Goal: Task Accomplishment & Management: Use online tool/utility

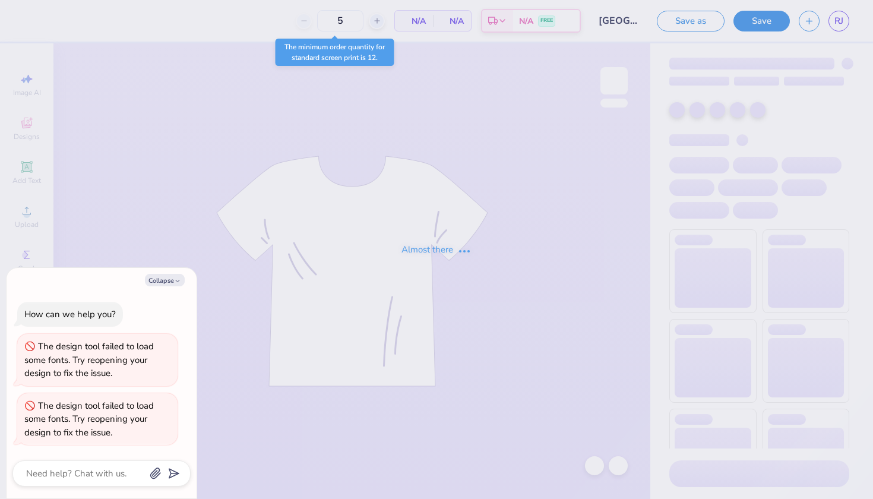
type textarea "x"
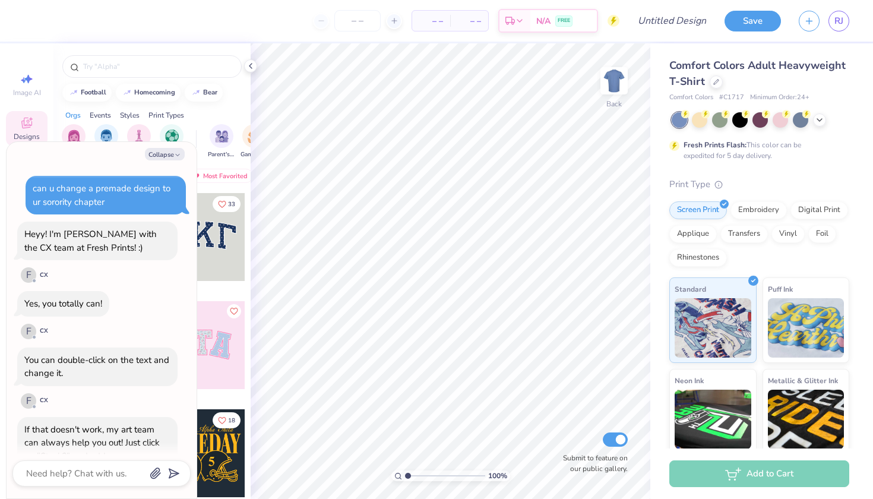
scroll to position [711, 0]
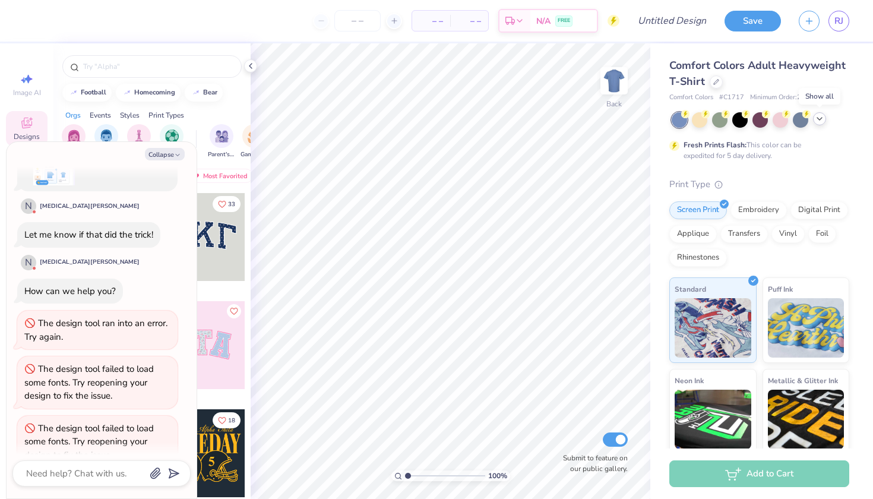
click at [822, 118] on icon at bounding box center [818, 118] width 9 height 9
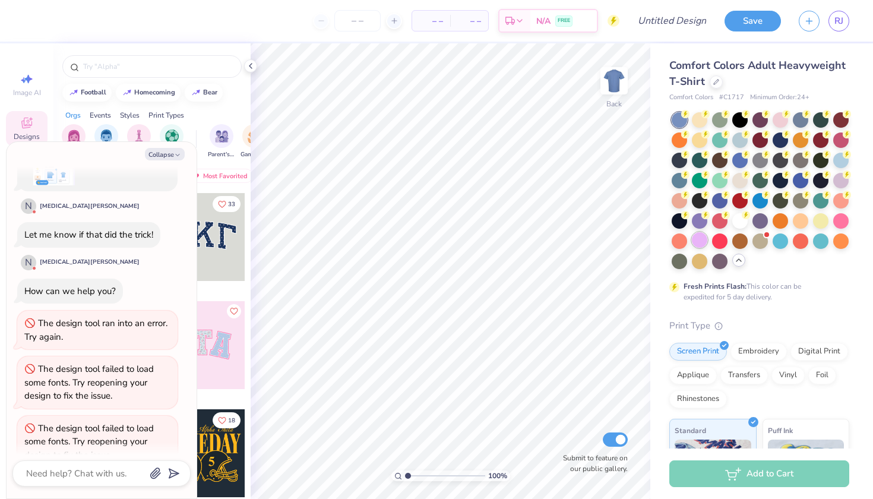
click at [700, 244] on div at bounding box center [699, 239] width 15 height 15
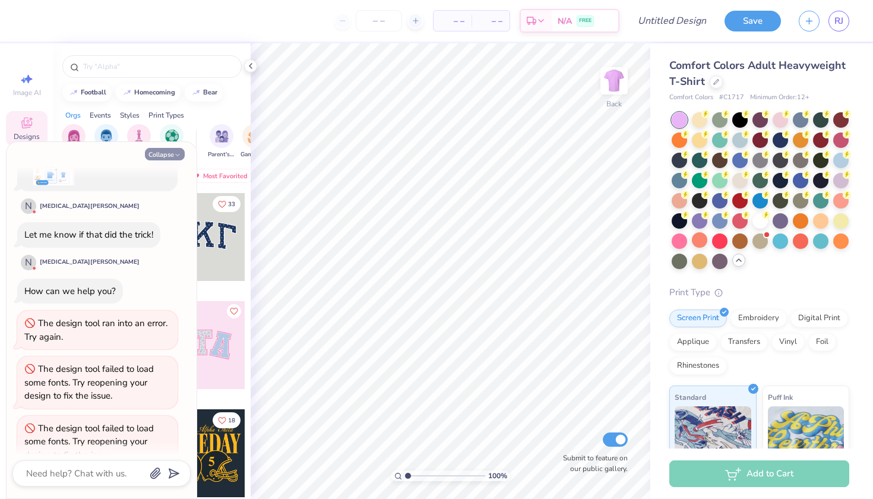
click at [161, 155] on button "Collapse" at bounding box center [165, 154] width 40 height 12
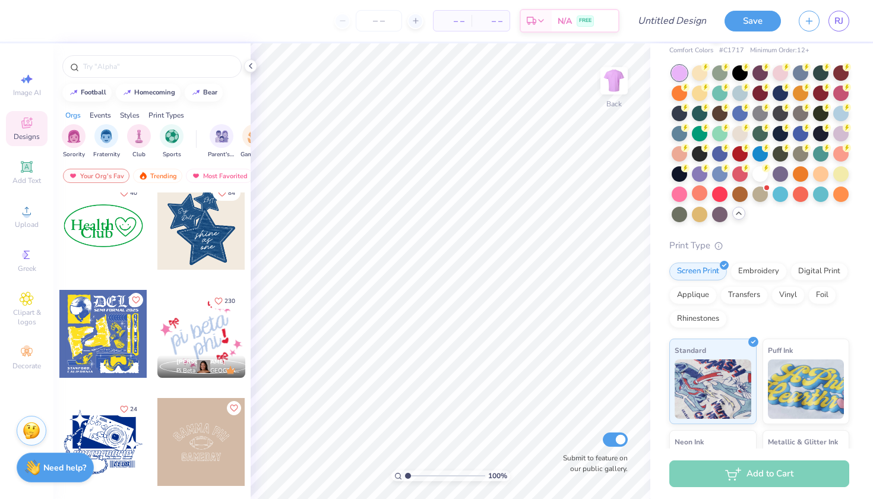
scroll to position [0, 0]
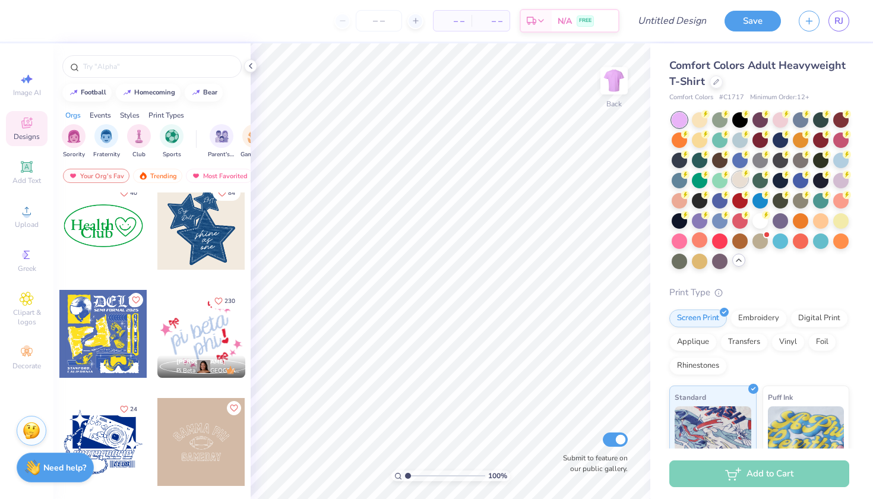
click at [709, 118] on circle at bounding box center [705, 114] width 8 height 8
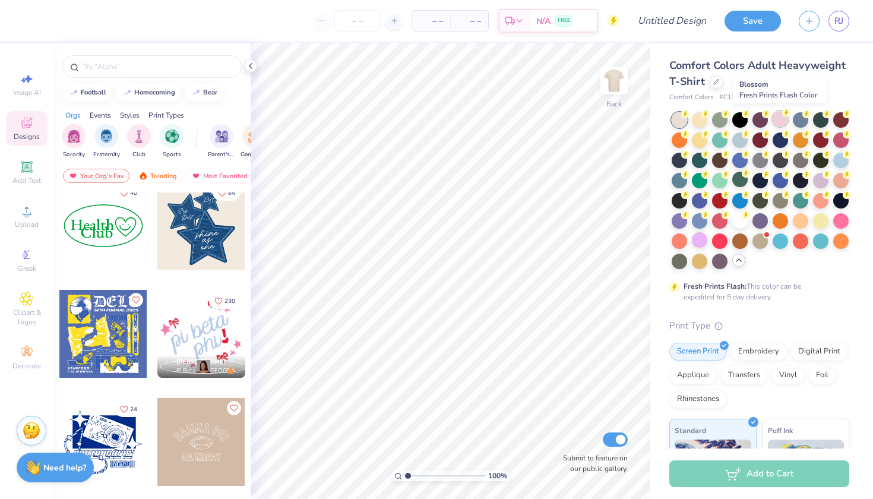
click at [779, 119] on div at bounding box center [779, 118] width 15 height 15
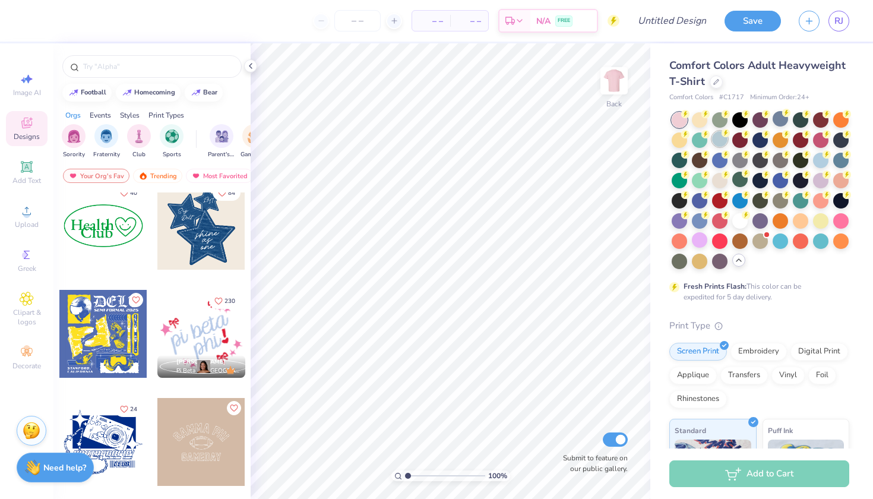
click at [721, 134] on icon at bounding box center [725, 133] width 8 height 8
click at [819, 158] on div at bounding box center [820, 158] width 15 height 15
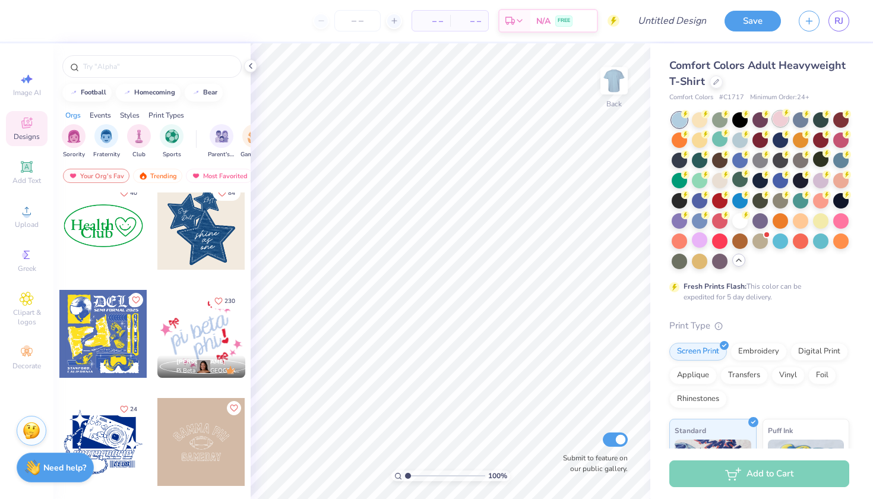
click at [779, 119] on div at bounding box center [779, 118] width 15 height 15
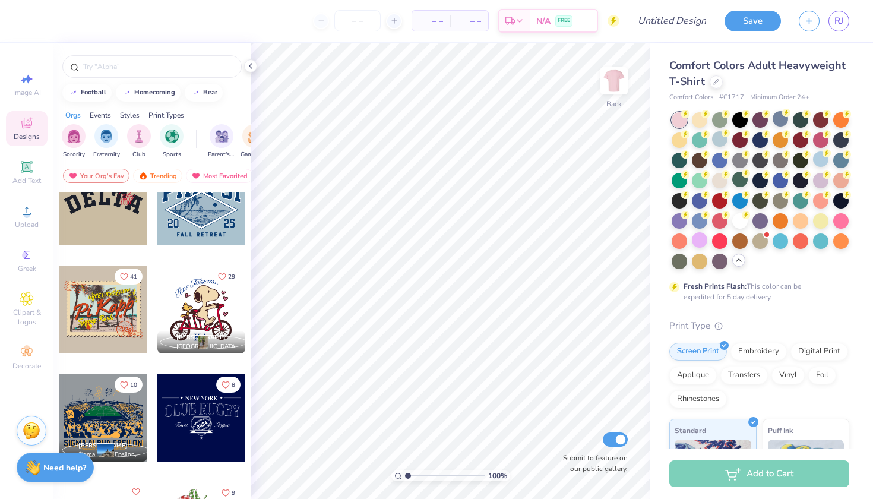
scroll to position [3178, 0]
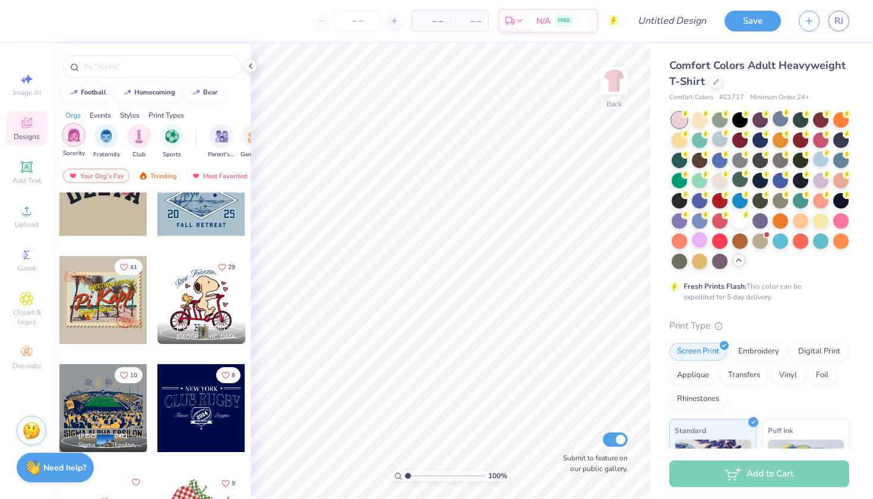
click at [72, 141] on img "filter for Sorority" at bounding box center [74, 135] width 14 height 14
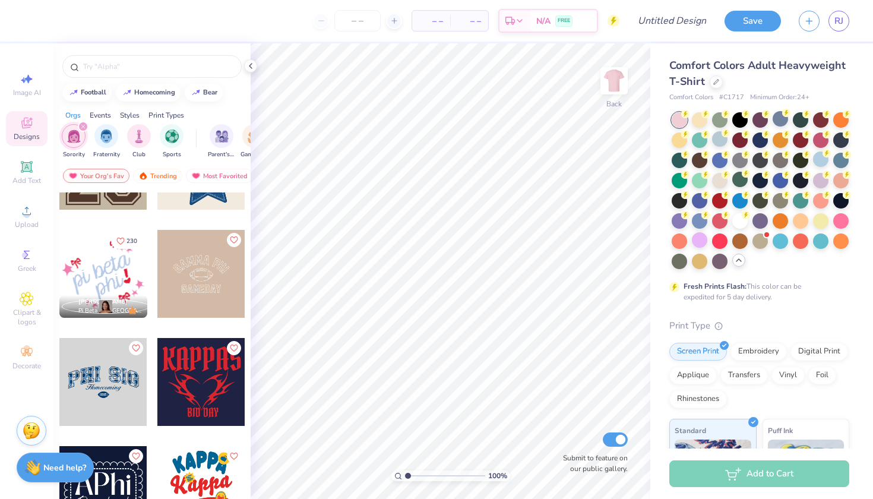
scroll to position [1152, 0]
click at [106, 275] on div at bounding box center [103, 273] width 88 height 88
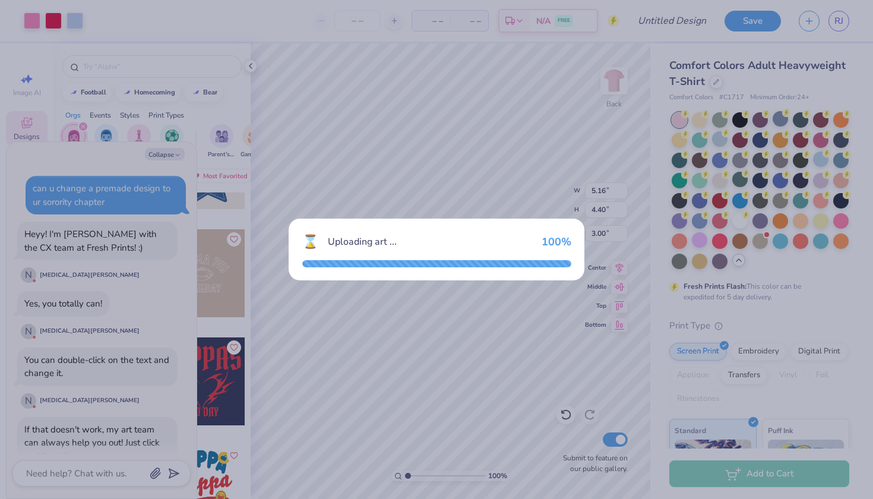
scroll to position [769, 0]
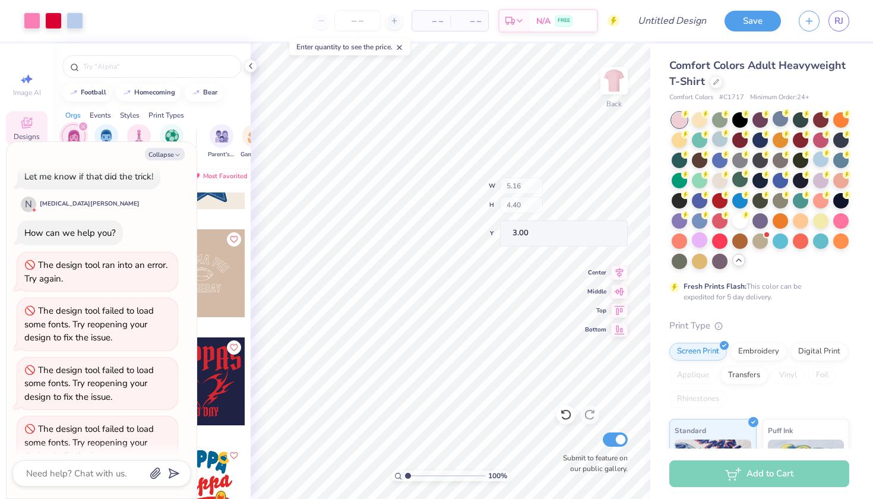
type textarea "x"
type input "3.60"
type input "2.48"
type input "4.05"
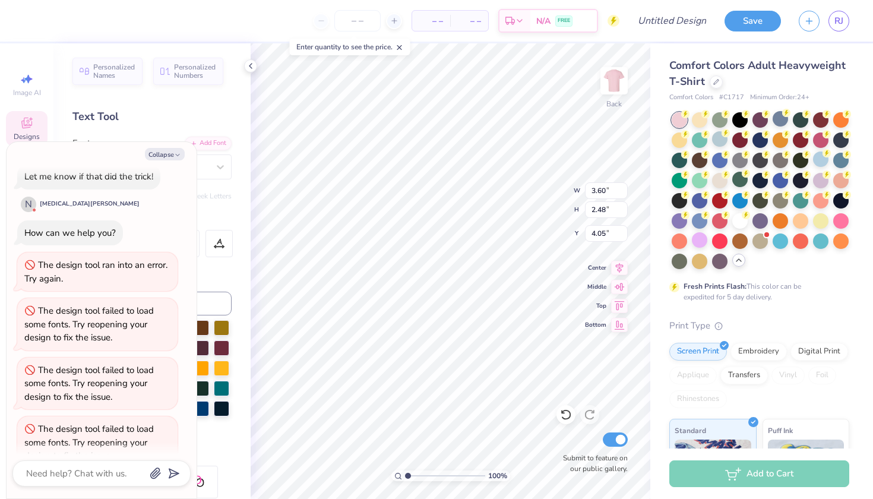
scroll to position [0, 1]
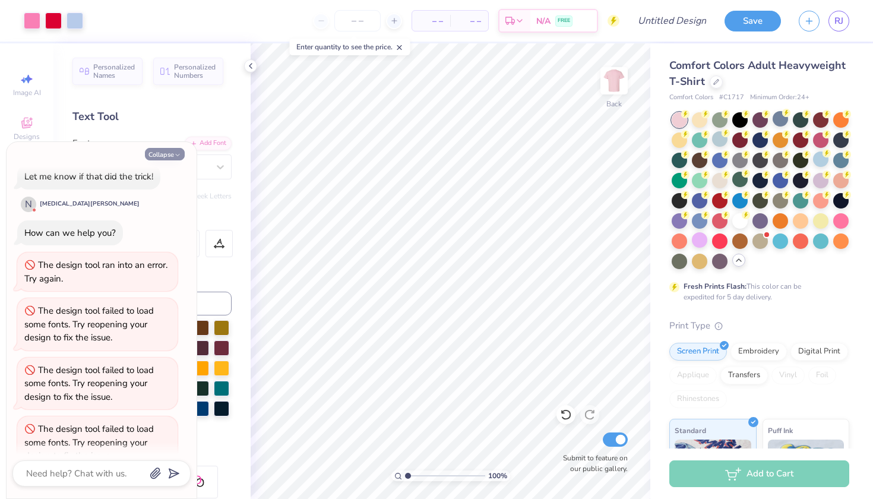
click at [153, 159] on button "Collapse" at bounding box center [165, 154] width 40 height 12
drag, startPoint x: 157, startPoint y: 154, endPoint x: 166, endPoint y: 160, distance: 10.4
click at [157, 154] on button "Collapse" at bounding box center [165, 154] width 40 height 12
click at [163, 155] on button "Collapse" at bounding box center [165, 154] width 40 height 12
click at [166, 160] on button "Collapse" at bounding box center [165, 154] width 40 height 12
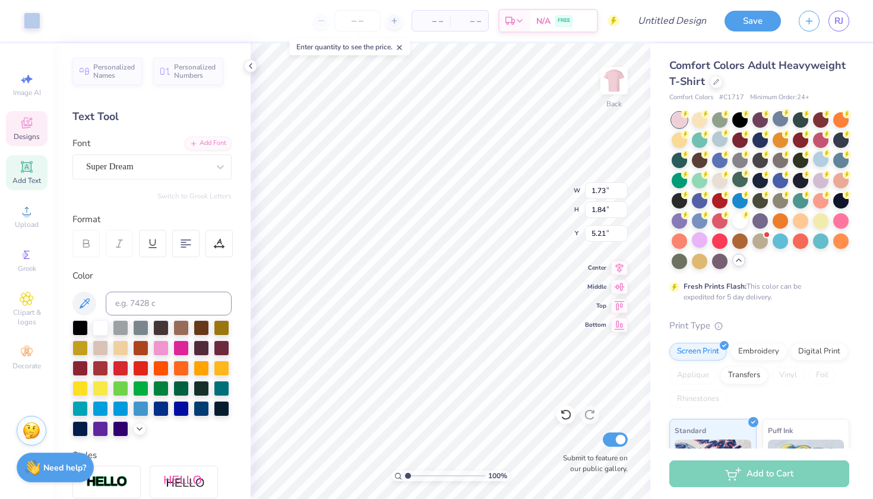
type textarea "x"
type input "5.30"
click at [474, 341] on li "Delete" at bounding box center [492, 339] width 93 height 23
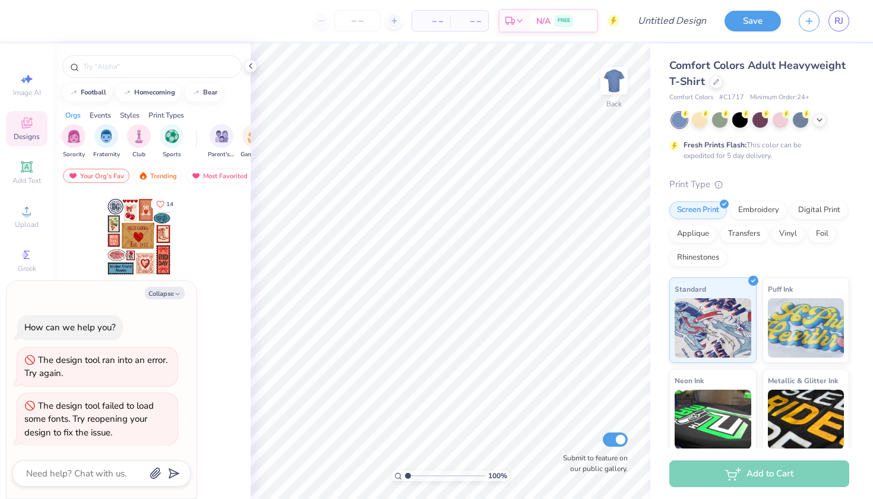
scroll to position [652, 0]
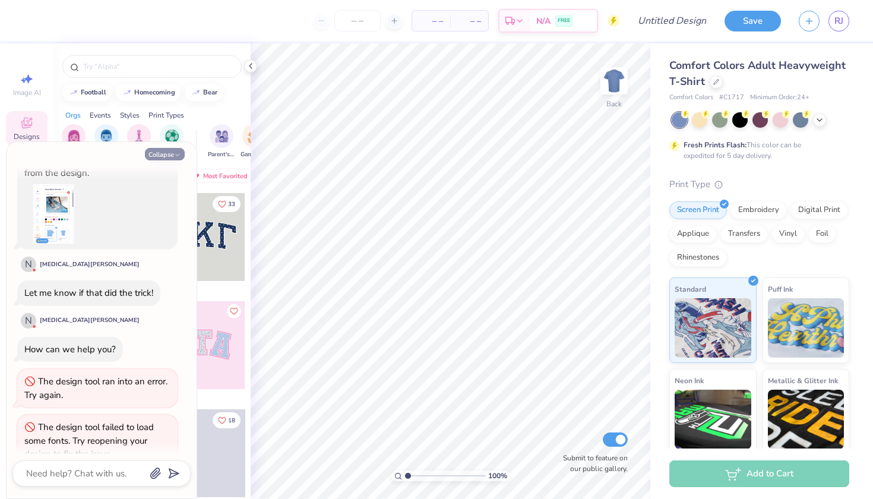
click at [159, 154] on button "Collapse" at bounding box center [165, 154] width 40 height 12
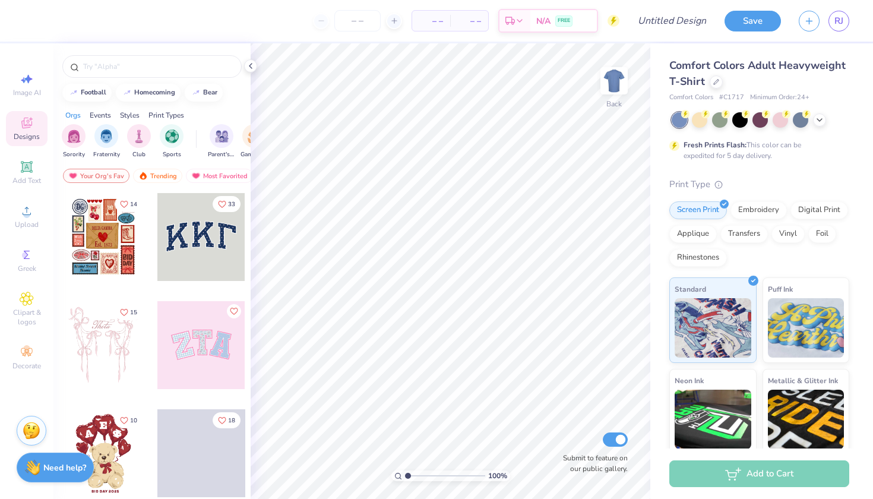
type textarea "x"
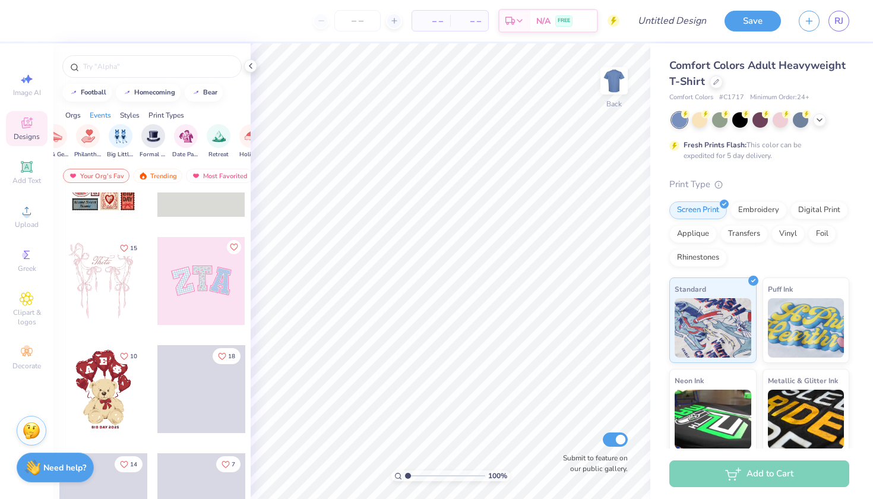
scroll to position [0, 271]
click at [252, 66] on icon at bounding box center [250, 65] width 9 height 9
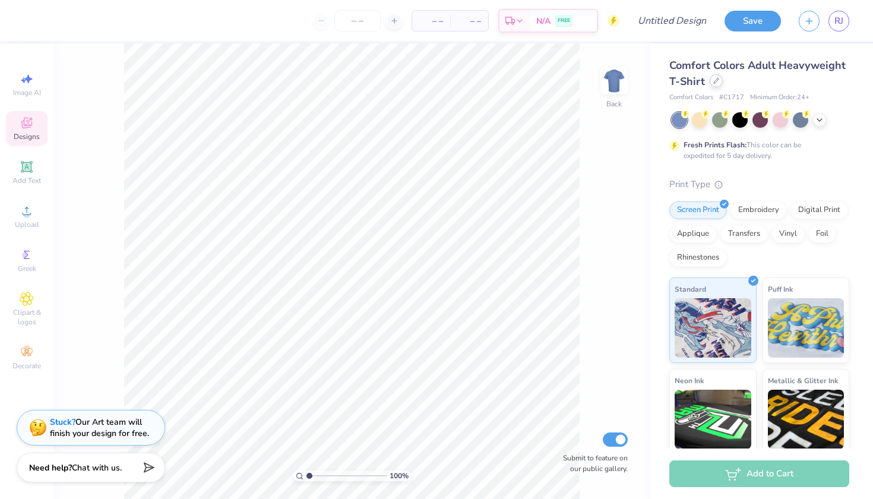
click at [711, 81] on div at bounding box center [715, 80] width 13 height 13
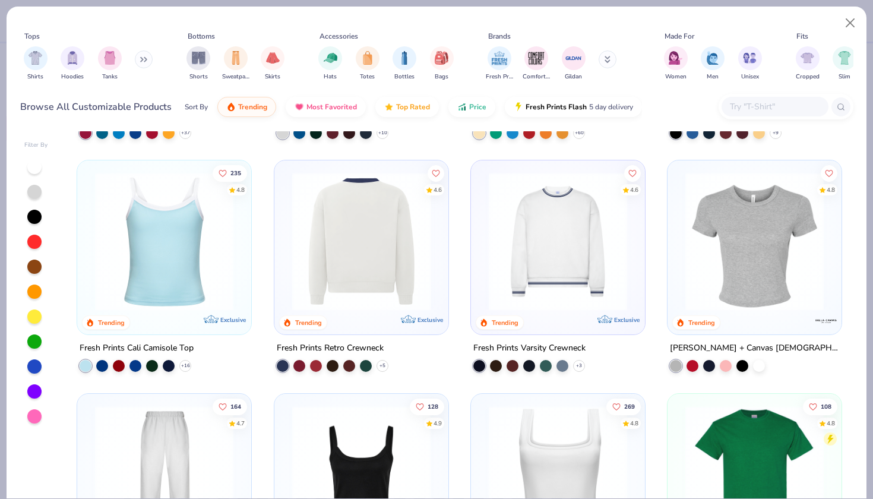
scroll to position [211, 0]
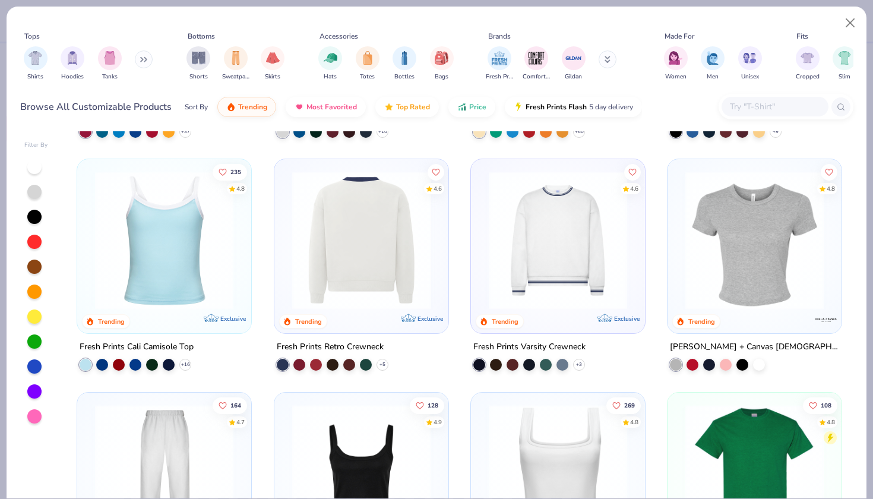
click at [809, 274] on img at bounding box center [754, 240] width 150 height 138
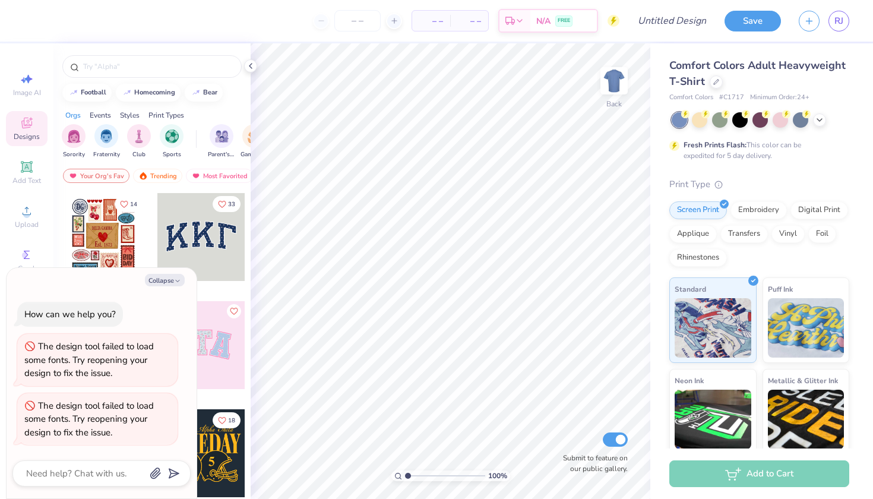
scroll to position [1002, 0]
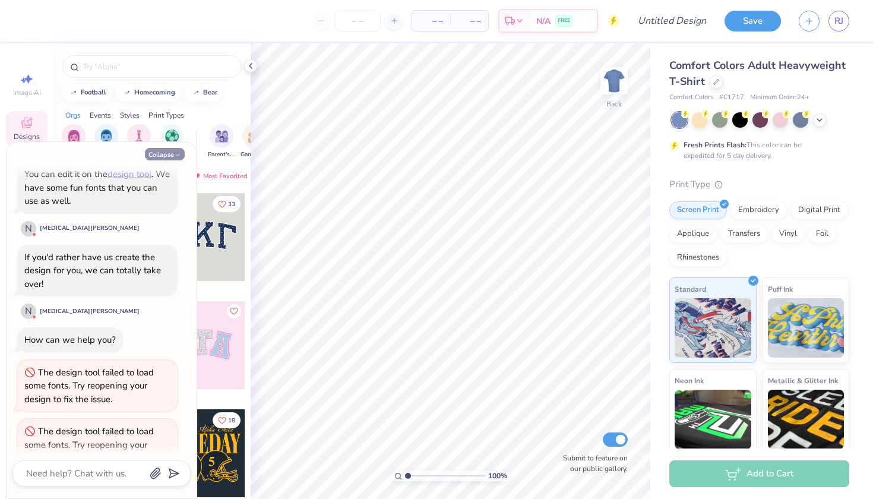
click at [170, 150] on button "Collapse" at bounding box center [165, 154] width 40 height 12
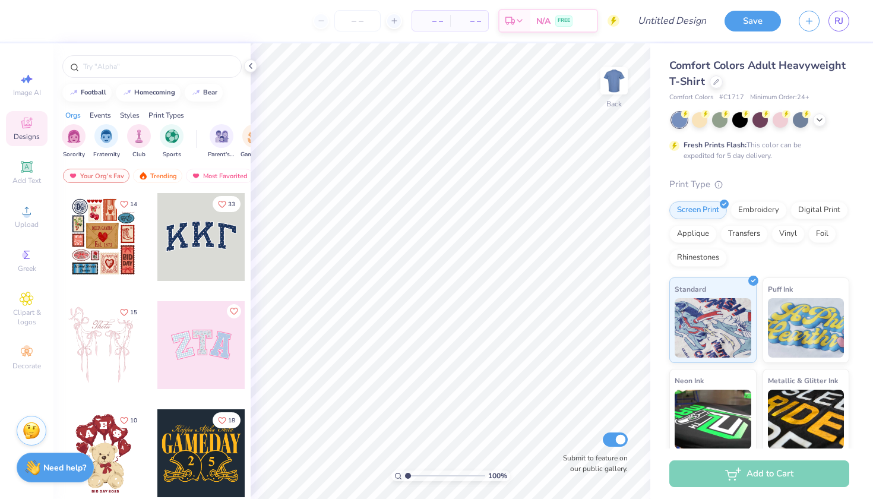
type textarea "x"
click at [831, 32] on div "Save RJ" at bounding box center [798, 21] width 148 height 42
click at [833, 27] on link "RJ" at bounding box center [838, 21] width 21 height 21
click at [708, 86] on div "Comfort Colors Adult Heavyweight T-Shirt" at bounding box center [759, 74] width 180 height 32
click at [711, 84] on div at bounding box center [715, 80] width 13 height 13
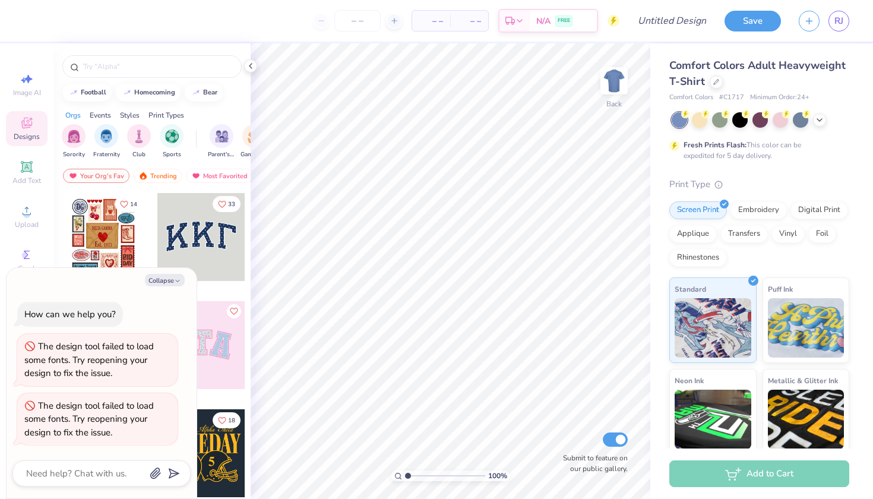
scroll to position [1057, 0]
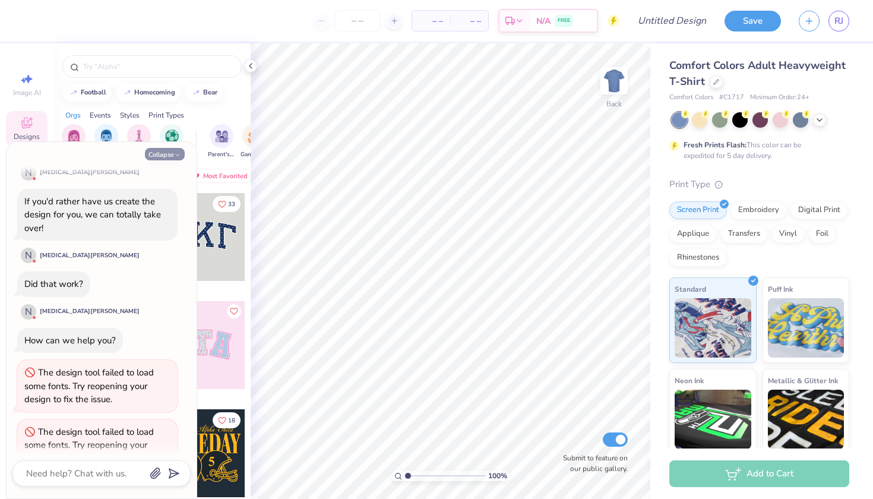
click at [165, 153] on button "Collapse" at bounding box center [165, 154] width 40 height 12
type textarea "x"
